Goal: Check status

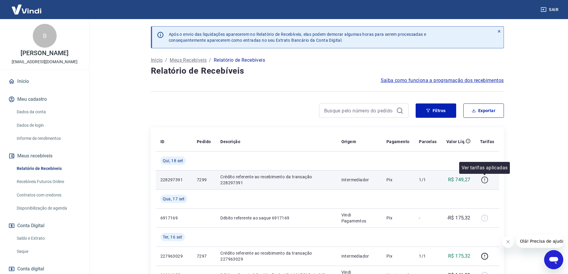
click at [483, 180] on icon "button" at bounding box center [484, 179] width 7 height 7
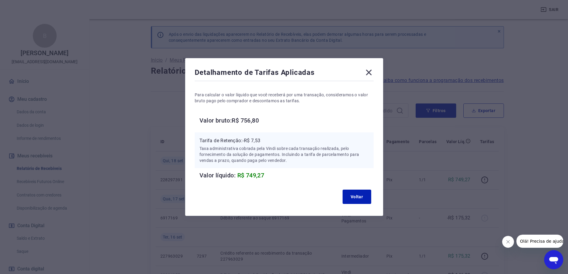
drag, startPoint x: 372, startPoint y: 72, endPoint x: 355, endPoint y: 92, distance: 26.2
click at [373, 72] on icon at bounding box center [369, 73] width 10 height 10
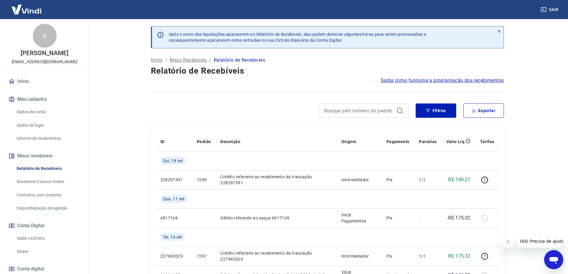
click at [41, 238] on link "Saldo e Extrato" at bounding box center [48, 238] width 68 height 12
